Goal: Task Accomplishment & Management: Complete application form

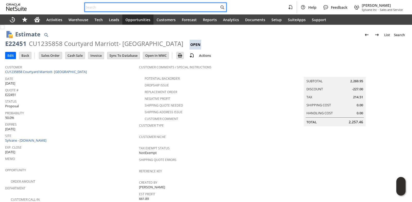
paste input "sa8108"
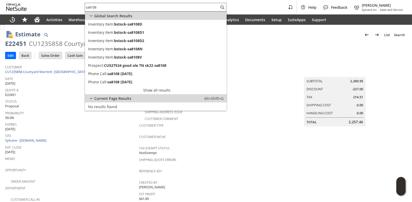
click at [126, 4] on div "sa8108" at bounding box center [156, 7] width 142 height 9
click at [126, 4] on input "sa8108" at bounding box center [152, 7] width 134 height 6
click at [126, 4] on input "sa8108" at bounding box center [149, 7] width 128 height 6
paste input "9059818910"
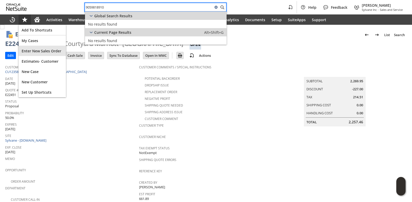
type input "9059818910"
click at [40, 53] on div "Enter New Sales Order" at bounding box center [42, 51] width 47 height 10
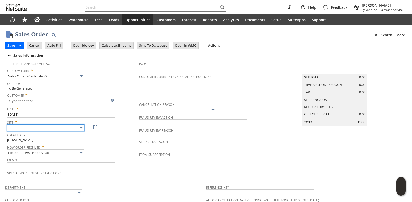
click at [67, 129] on input "text" at bounding box center [45, 127] width 77 height 7
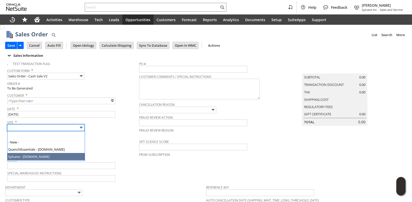
type input "Sylvane - [DOMAIN_NAME]"
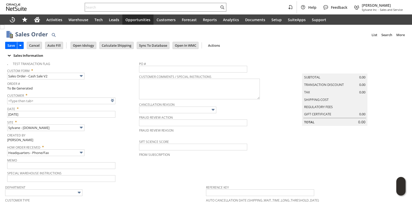
click at [92, 145] on span "How Order Received *" at bounding box center [71, 146] width 129 height 6
click at [119, 99] on link at bounding box center [119, 100] width 6 height 6
type input "CU1235990 [PERSON_NAME]"
click at [114, 150] on div "How Order Received * Headquarters - Phone/Fax" at bounding box center [71, 149] width 129 height 13
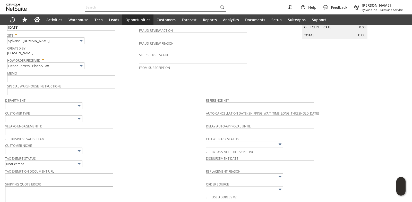
scroll to position [155, 0]
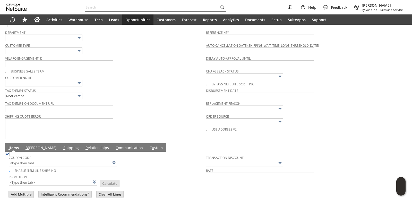
click at [34, 151] on link "B [PERSON_NAME]" at bounding box center [41, 148] width 34 height 6
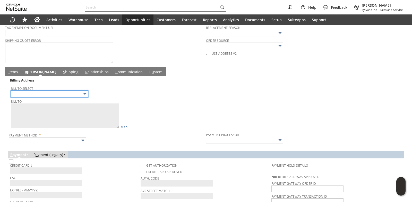
scroll to position [232, 0]
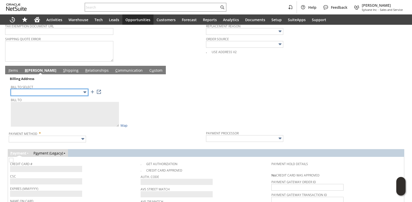
click at [67, 94] on input "text" at bounding box center [49, 92] width 77 height 7
type input "[STREET_ADDRESS]"
type textarea "[PERSON_NAME] [STREET_ADDRESS]"
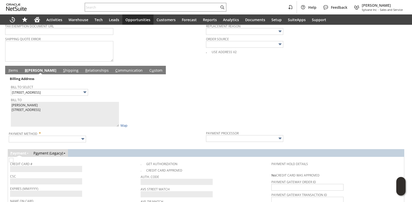
click at [179, 119] on div "Bill To [PERSON_NAME] [STREET_ADDRESS] Map" at bounding box center [107, 111] width 193 height 31
click at [10, 72] on link "I tems" at bounding box center [13, 71] width 12 height 6
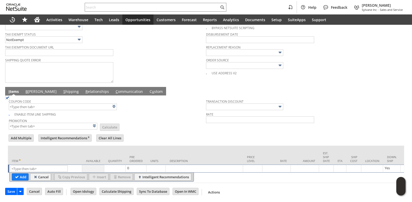
click at [166, 112] on div "Enable Item Line Shipping" at bounding box center [107, 113] width 197 height 6
click at [32, 165] on input "text" at bounding box center [39, 168] width 57 height 6
paste input "ul3684"
type input "ul3684"
click at [122, 146] on td "Quantity" at bounding box center [114, 155] width 21 height 19
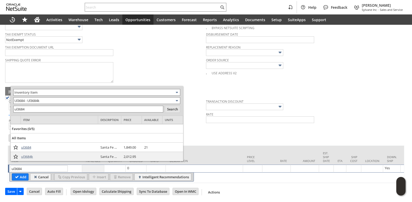
click at [28, 146] on span "ul3684" at bounding box center [26, 147] width 10 height 5
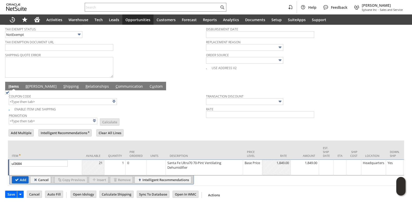
click at [20, 183] on input "Add" at bounding box center [20, 179] width 16 height 7
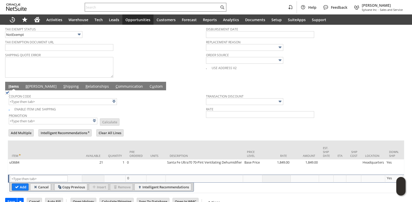
type input "Intelligent Recommendations¹⁰"
paste input "ul3690"
type input "ul3690"
click at [172, 149] on td "Description" at bounding box center [204, 149] width 77 height 19
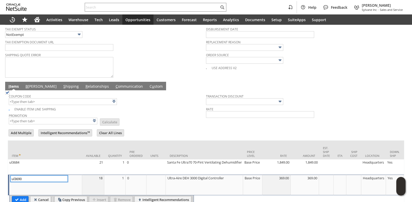
scroll to position [242, 0]
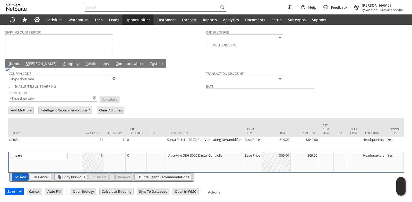
click at [18, 174] on input "Add" at bounding box center [20, 176] width 16 height 7
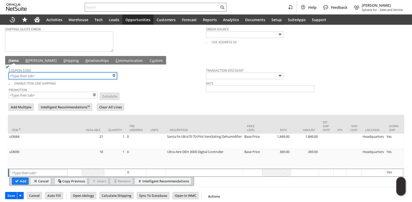
click at [39, 76] on input "text" at bounding box center [63, 75] width 108 height 7
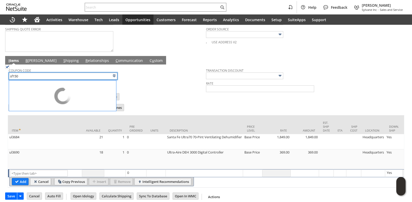
click at [175, 103] on div at bounding box center [206, 101] width 397 height 3
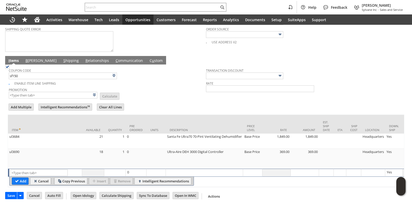
type input "SF150"
type input "$150 Off Santa Fe Dehumidifiers w/ Promo Code SF150"
type input "Promo Code"
type input "-150.00"
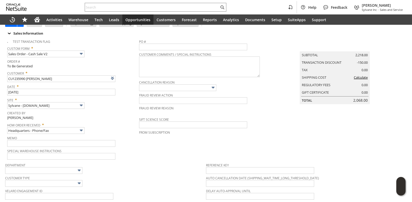
scroll to position [10, 0]
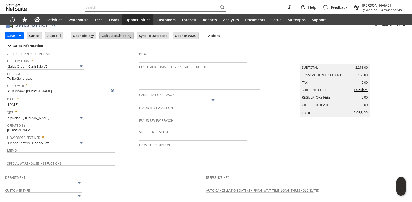
click at [114, 35] on input "Calculate Shipping" at bounding box center [117, 35] width 34 height 7
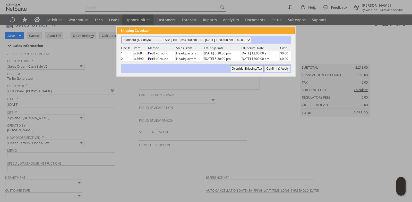
click at [251, 39] on select "Standard (4-7 days) ---------- ESD: [DATE] 5:30:00 pm ETA: [DATE] 12:00:00 am -…" at bounding box center [186, 40] width 130 height 6
select select "3 Day ------------------------ ESD: [DATE] 5:30:00 pm ETA: [DATE] 12:00:00 am -…"
click at [121, 37] on select "Standard (4-7 days) ---------- ESD: [DATE] 5:30:00 pm ETA: [DATE] 12:00:00 am -…" at bounding box center [186, 40] width 130 height 6
click at [275, 69] on input "Confirm & Apply" at bounding box center [277, 68] width 25 height 7
type input "Promo Code"
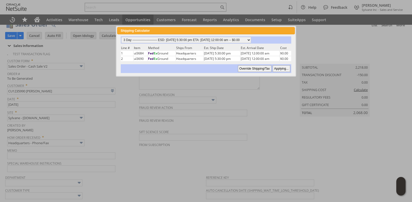
type input "-150.00"
type input "Add"
type input "Copy Previous"
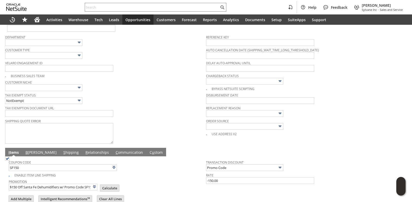
scroll to position [225, 0]
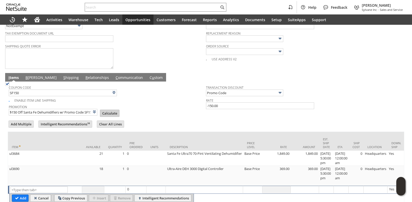
click at [108, 114] on input "Calculate" at bounding box center [109, 113] width 19 height 7
type input "Promo Code"
type input "-150.00"
click at [32, 80] on link "B [PERSON_NAME]" at bounding box center [41, 78] width 34 height 6
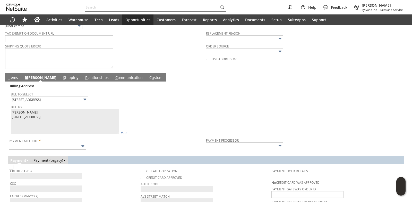
drag, startPoint x: 166, startPoint y: 102, endPoint x: 153, endPoint y: 115, distance: 18.6
click at [166, 102] on div "Bill To Select [STREET_ADDRESS]" at bounding box center [107, 96] width 193 height 12
click at [67, 146] on input "text" at bounding box center [47, 146] width 77 height 7
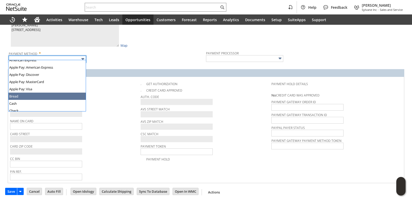
scroll to position [144, 0]
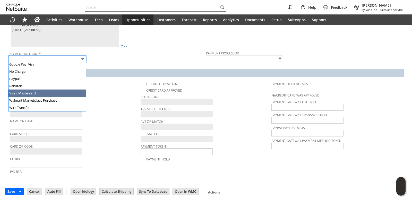
type input "Visa / Mastercard"
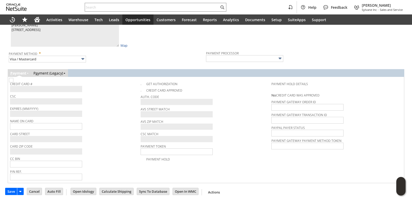
type input "Braintree"
checkbox input "true"
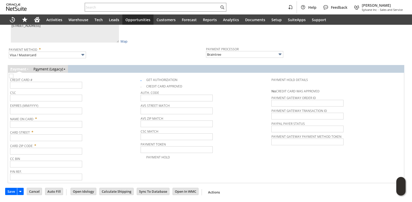
click at [82, 101] on div "CSC" at bounding box center [74, 95] width 128 height 12
click at [44, 87] on input "text" at bounding box center [46, 85] width 72 height 7
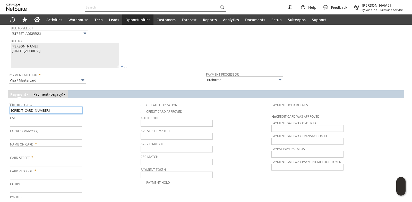
type input "[CREDIT_CARD_NUMBER]"
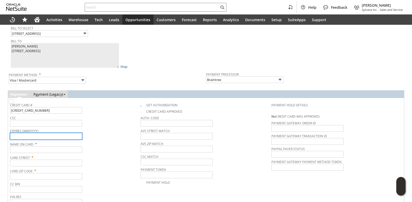
click at [48, 139] on input "text" at bounding box center [46, 136] width 72 height 7
type input "08/2027"
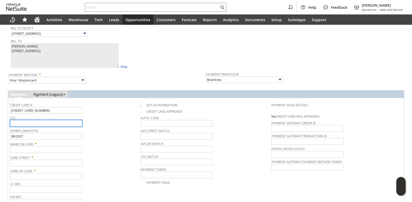
click at [43, 126] on input "text" at bounding box center [46, 123] width 72 height 7
type input "639"
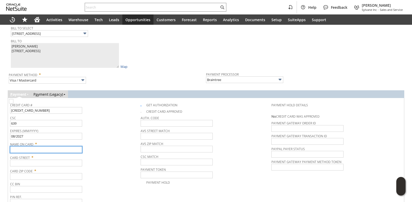
paste input "[PERSON_NAME]"
type input "[PERSON_NAME]"
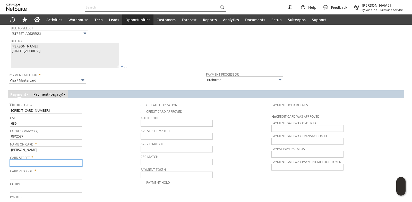
click at [41, 162] on input "text" at bounding box center [46, 162] width 72 height 7
paste input "[STREET_ADDRESS]"
type input "[STREET_ADDRESS]"
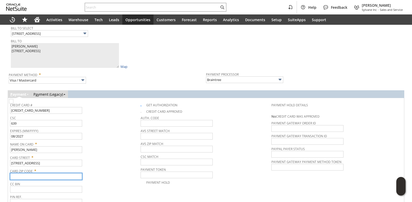
click at [39, 177] on input "text" at bounding box center [46, 176] width 72 height 7
paste input "34102"
type input "34102"
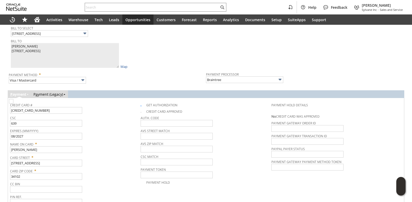
click at [110, 150] on div "Name On Card * [PERSON_NAME]" at bounding box center [74, 146] width 128 height 13
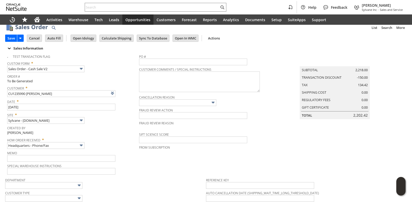
scroll to position [0, 0]
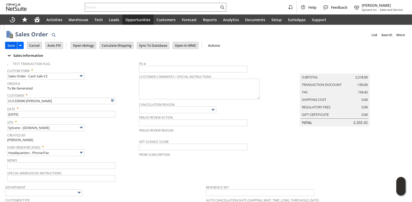
click at [12, 44] on input "Save" at bounding box center [11, 45] width 12 height 7
